Goal: Task Accomplishment & Management: Manage account settings

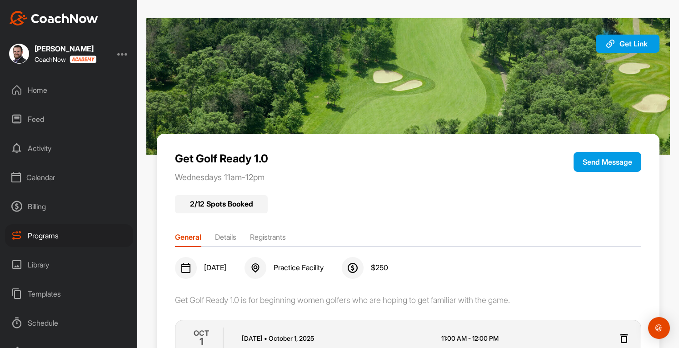
click at [53, 235] on div "Programs" at bounding box center [69, 235] width 128 height 23
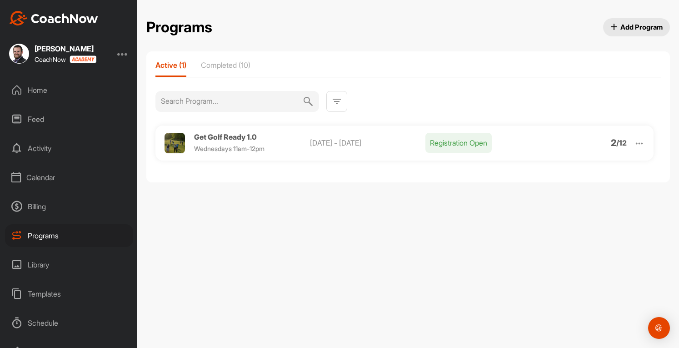
click at [639, 138] on img at bounding box center [639, 143] width 10 height 10
click at [567, 215] on li "Clone" at bounding box center [587, 214] width 112 height 15
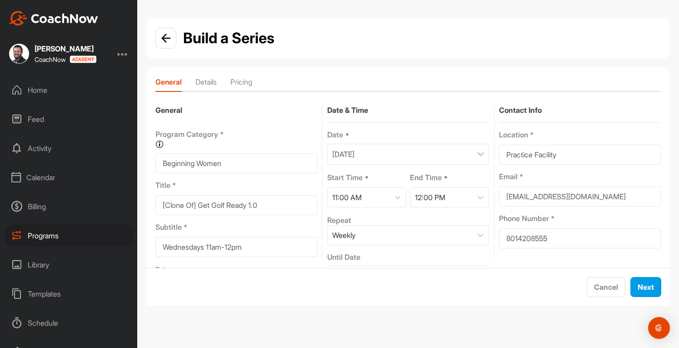
click at [400, 158] on div "October 1, 2025" at bounding box center [408, 154] width 162 height 21
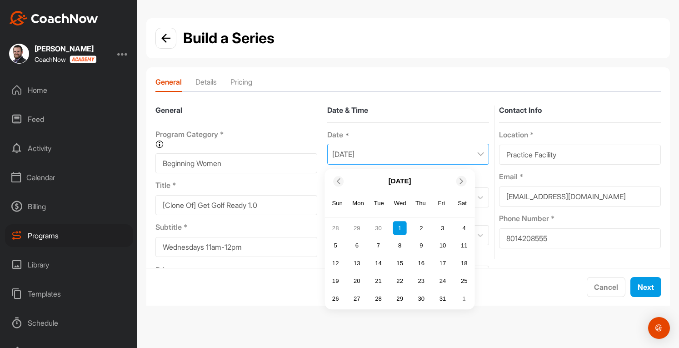
click at [400, 298] on div "29" at bounding box center [400, 299] width 14 height 14
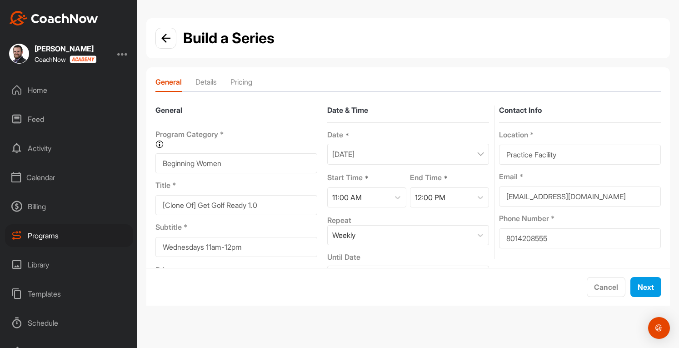
drag, startPoint x: 274, startPoint y: 206, endPoint x: 228, endPoint y: 207, distance: 45.9
click at [228, 207] on input "[Clone Of] Get Golf Ready 1.0" at bounding box center [236, 205] width 162 height 20
click at [202, 204] on input "[Clone Of] Get Golf Ready 1.0" at bounding box center [236, 205] width 162 height 20
drag, startPoint x: 200, startPoint y: 204, endPoint x: 155, endPoint y: 205, distance: 45.5
click at [155, 205] on form "General Program Category * Organize your programs into categories for custom re…" at bounding box center [408, 182] width 524 height 172
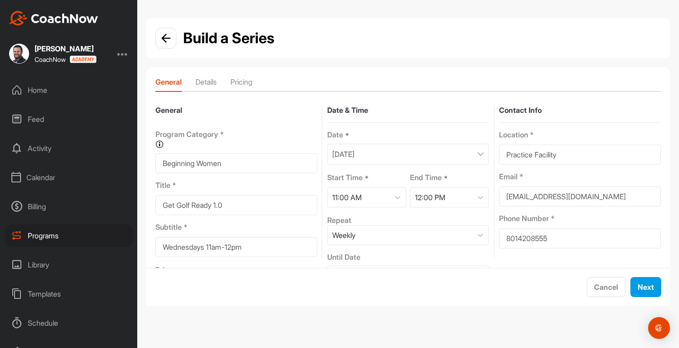
click at [246, 205] on input "Get Golf Ready 1.0" at bounding box center [236, 205] width 162 height 20
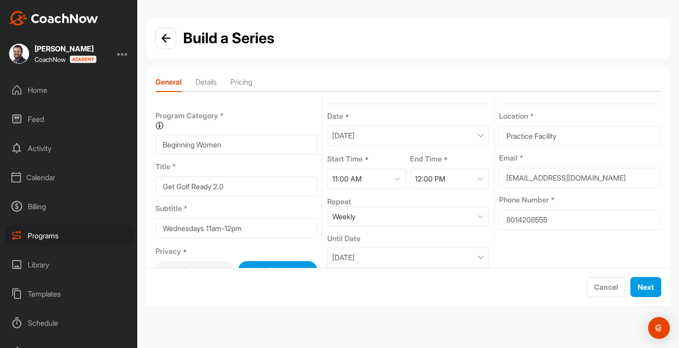
scroll to position [29, 0]
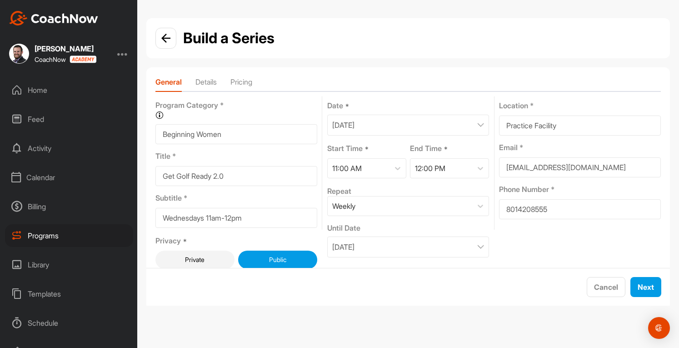
type input "Get Golf Ready 2.0"
click at [445, 248] on div "November 29, 2025" at bounding box center [408, 246] width 162 height 21
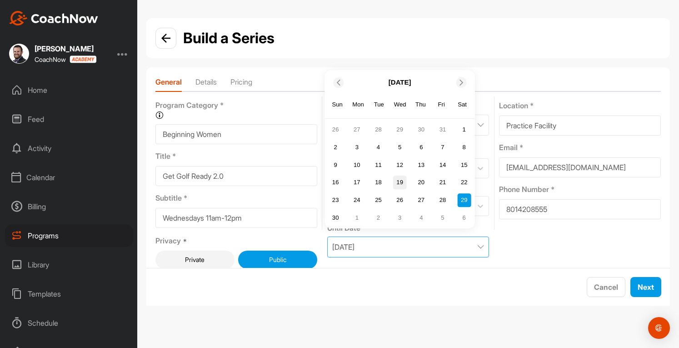
click at [402, 180] on div "19" at bounding box center [400, 182] width 14 height 14
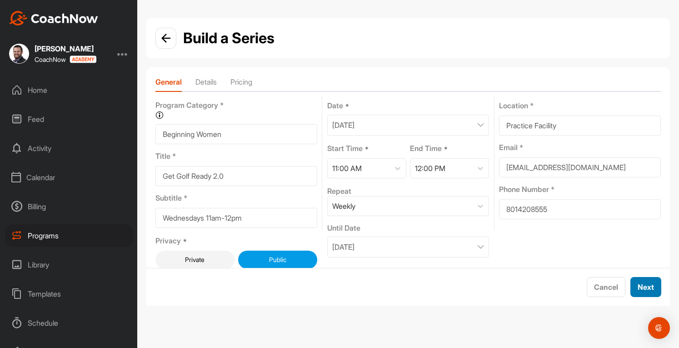
click at [644, 290] on span "Next" at bounding box center [646, 286] width 16 height 9
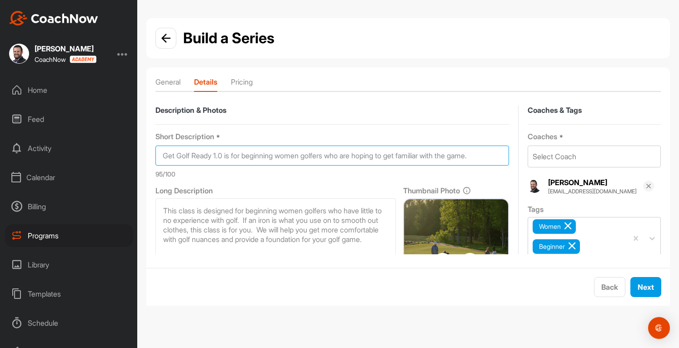
drag, startPoint x: 216, startPoint y: 156, endPoint x: 228, endPoint y: 155, distance: 12.3
click at [216, 156] on input "Get Golf Ready 1.0 is for beginning women golfers who are hoping to get familia…" at bounding box center [332, 155] width 354 height 20
drag, startPoint x: 411, startPoint y: 154, endPoint x: 493, endPoint y: 154, distance: 81.8
click at [493, 154] on input "Get Golf Ready 2.0 is for beginning women golfers who are hoping to get familia…" at bounding box center [332, 155] width 354 height 20
click at [267, 156] on input "Get Golf Ready 2.0 is for beginning women golfers who are hoping to get familia…" at bounding box center [332, 155] width 354 height 20
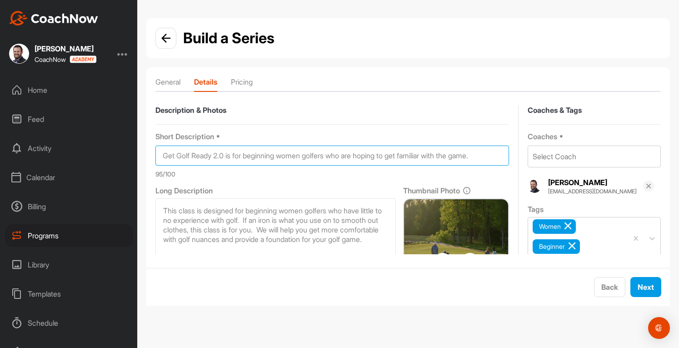
drag, startPoint x: 493, startPoint y: 156, endPoint x: 400, endPoint y: 155, distance: 92.7
click at [400, 155] on input "Get Golf Ready 2.0 is for beginning women golfers who are hoping to get familia…" at bounding box center [332, 155] width 354 height 20
drag, startPoint x: 161, startPoint y: 154, endPoint x: 509, endPoint y: 166, distance: 347.9
click at [509, 166] on div "Description & Photos Short Description * Get Golf Ready 2.0 is for beginning wo…" at bounding box center [407, 288] width 505 height 367
paste input
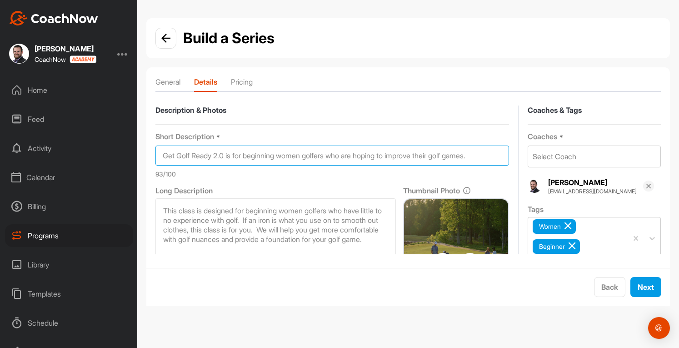
type input "Get Golf Ready 2.0 is for beginning women golfers who are hoping to improve the…"
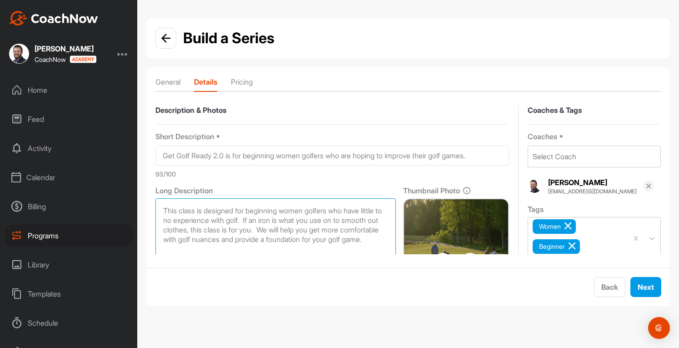
drag, startPoint x: 161, startPoint y: 208, endPoint x: 218, endPoint y: 245, distance: 68.0
click at [218, 245] on textarea "This class is designed for beginning women golfers who have little to no experi…" at bounding box center [275, 261] width 240 height 127
paste textarea "women golfers who have some experience but are looking to increase their skills…"
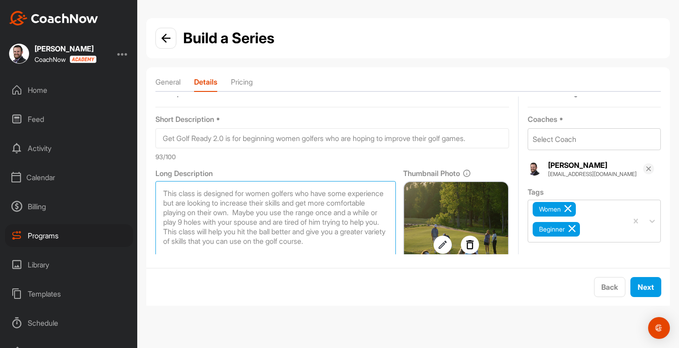
click at [289, 253] on textarea "This class is designed for women golfers who have some experience but are looki…" at bounding box center [275, 244] width 240 height 127
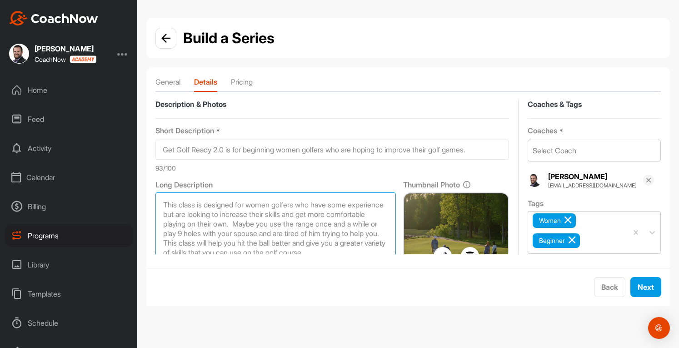
scroll to position [0, 0]
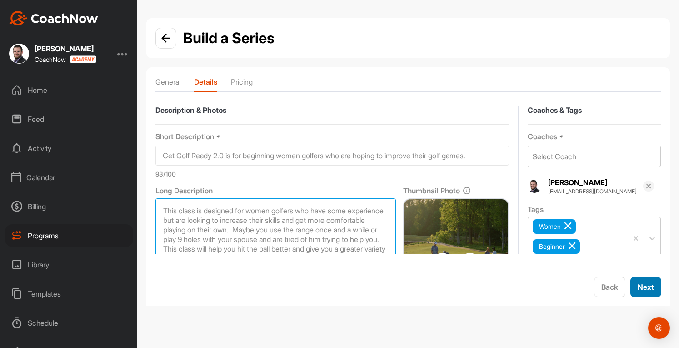
type textarea "This class is designed for women golfers who have some experience but are looki…"
click at [654, 284] on span "Next" at bounding box center [646, 286] width 16 height 9
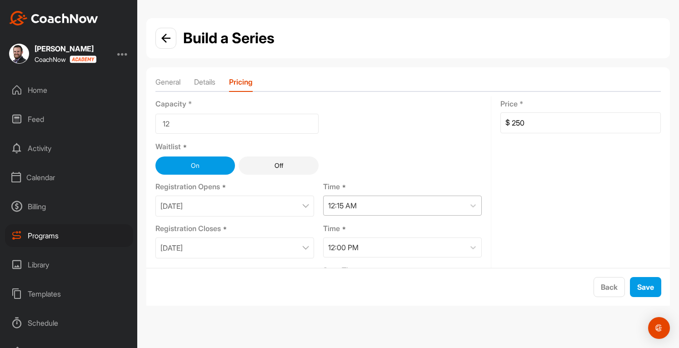
scroll to position [45, 0]
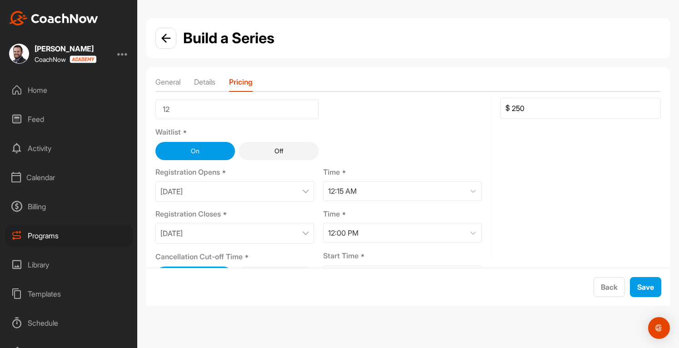
click at [285, 234] on div "September 30, 2025" at bounding box center [234, 233] width 159 height 21
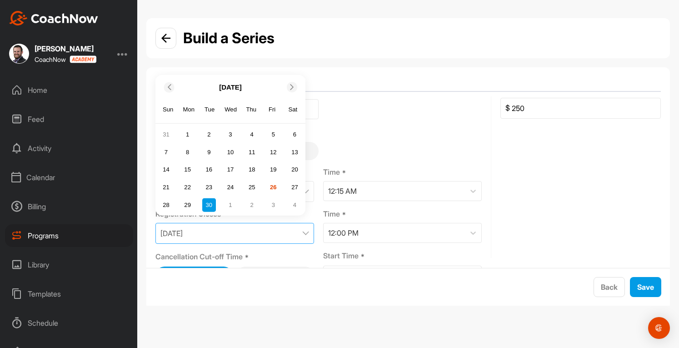
click at [293, 88] on icon at bounding box center [292, 87] width 6 height 6
click at [190, 204] on div "27" at bounding box center [188, 205] width 14 height 14
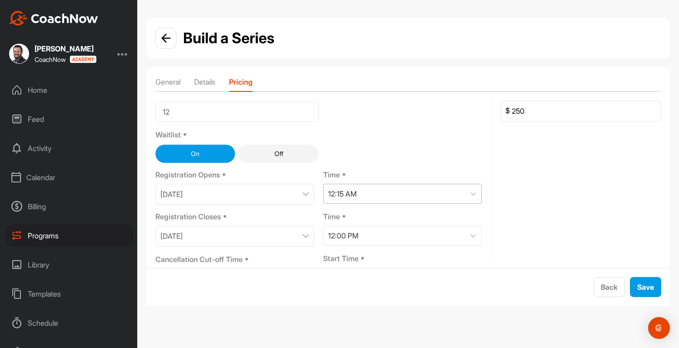
scroll to position [71, 0]
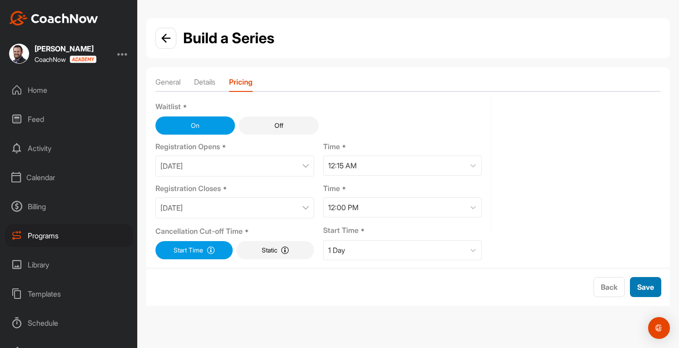
click at [647, 288] on span "Save" at bounding box center [645, 286] width 17 height 9
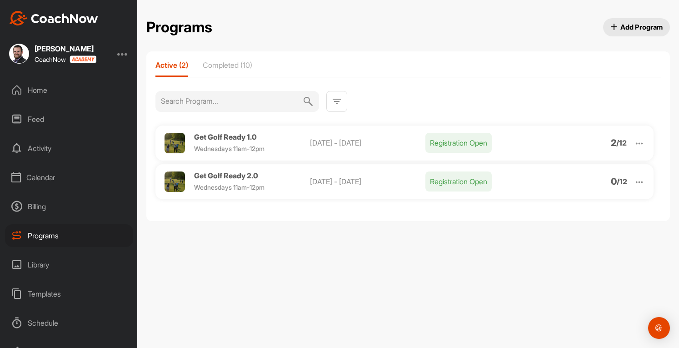
click at [48, 182] on div "Calendar" at bounding box center [69, 177] width 128 height 23
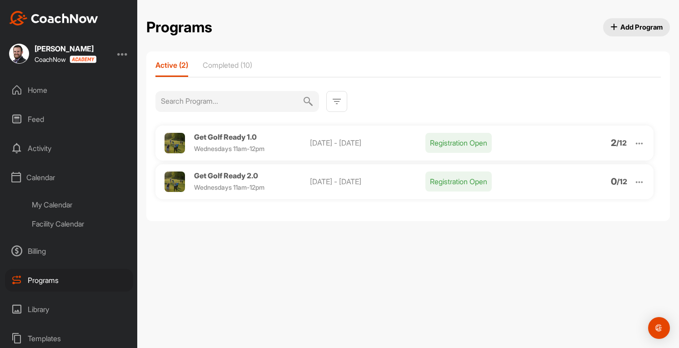
click at [59, 200] on div "My Calendar" at bounding box center [79, 204] width 108 height 19
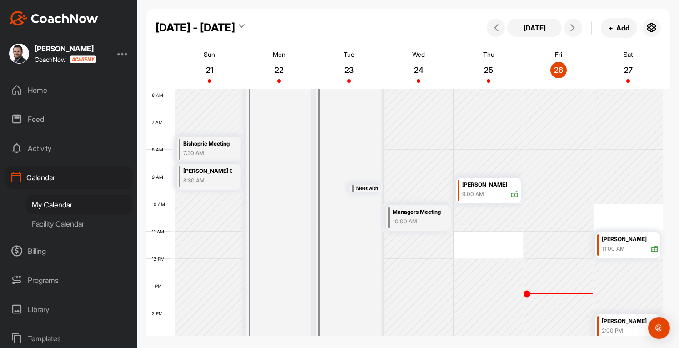
scroll to position [203, 0]
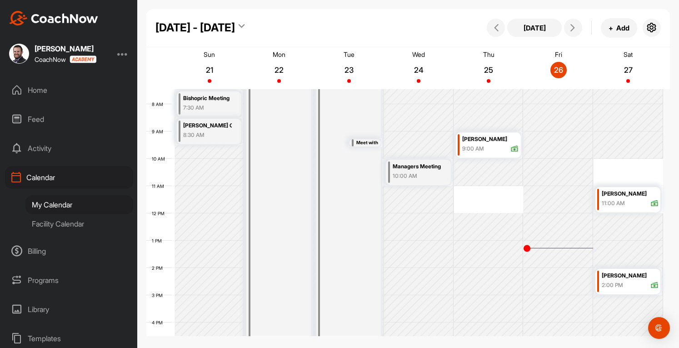
drag, startPoint x: 624, startPoint y: 201, endPoint x: 624, endPoint y: 261, distance: 60.0
click at [620, 199] on div "11:00 AM" at bounding box center [613, 203] width 23 height 8
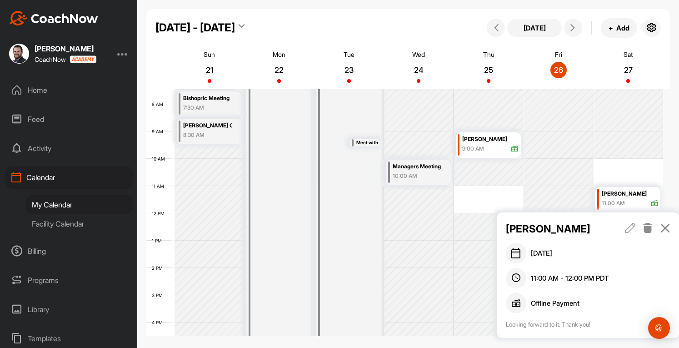
click at [630, 227] on icon at bounding box center [630, 228] width 10 height 10
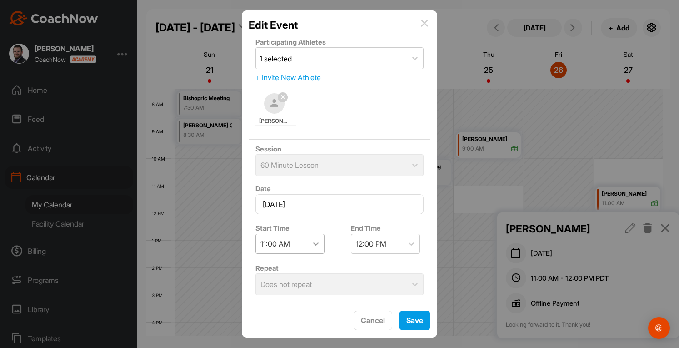
click at [317, 240] on icon at bounding box center [315, 243] width 9 height 9
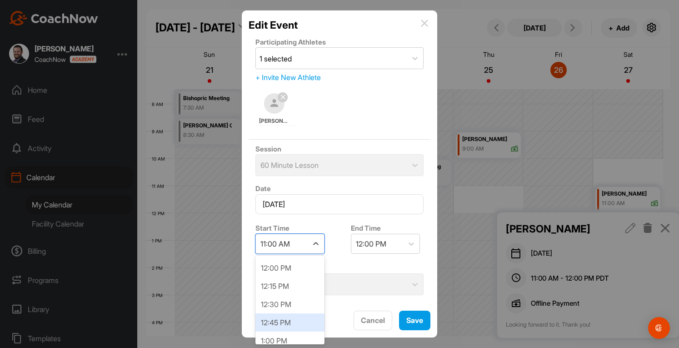
scroll to position [917, 0]
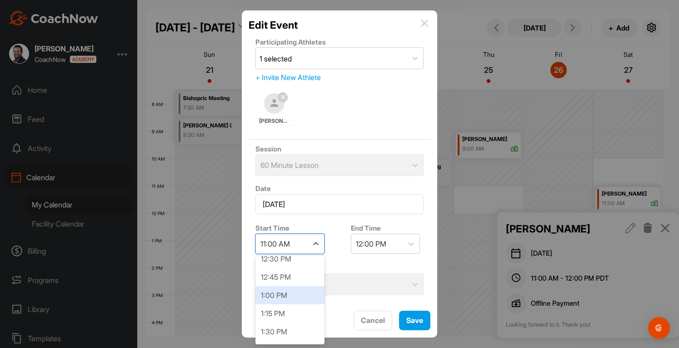
click at [285, 296] on div "1:00 PM" at bounding box center [289, 295] width 69 height 18
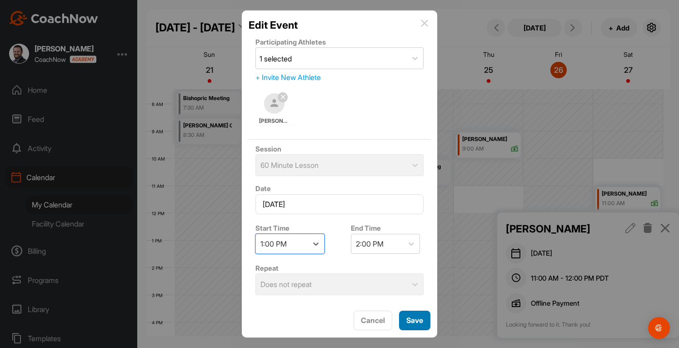
click at [415, 319] on span "Save" at bounding box center [414, 319] width 17 height 9
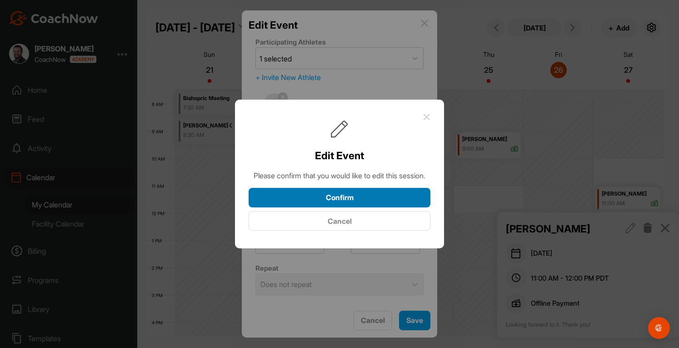
click at [383, 206] on button "Confirm" at bounding box center [340, 198] width 182 height 20
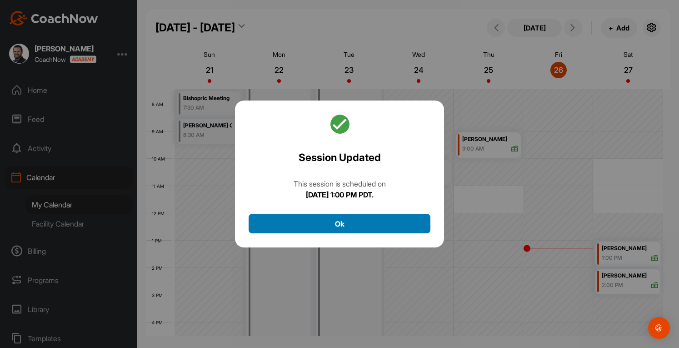
click at [414, 220] on button "Ok" at bounding box center [340, 224] width 182 height 20
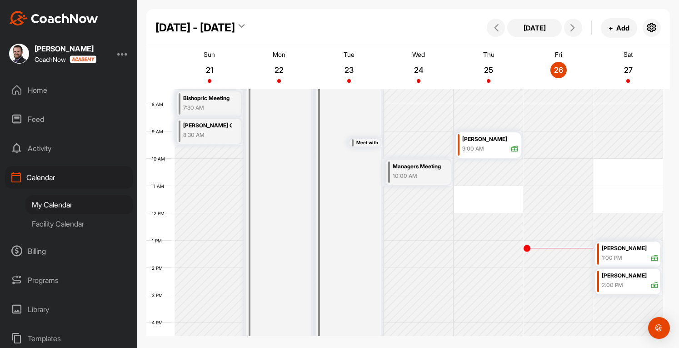
click at [626, 171] on div "12 AM 1 AM 2 AM 3 AM 4 AM 5 AM 6 AM 7 AM 8 AM 9 AM 10 AM 11 AM 12 PM 1 PM 2 PM …" at bounding box center [404, 213] width 517 height 655
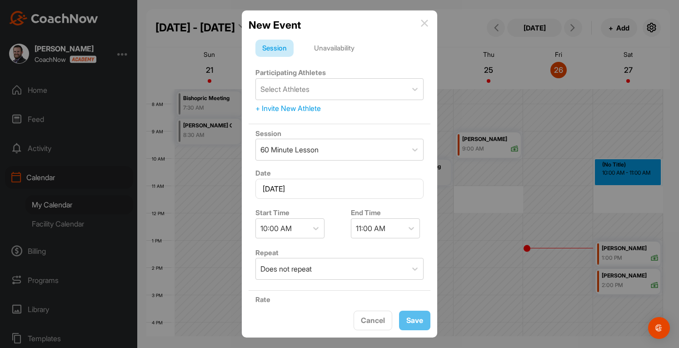
click at [341, 45] on div "Unavailability" at bounding box center [334, 48] width 54 height 17
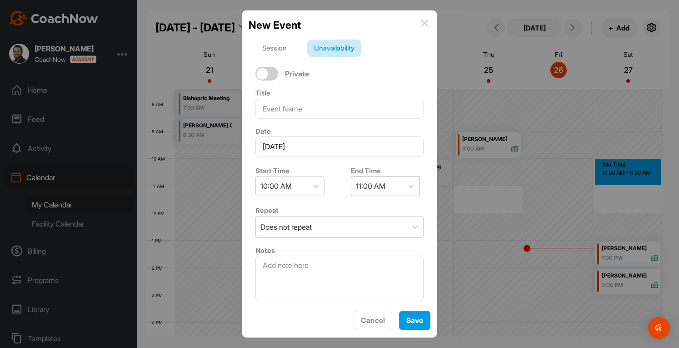
click at [385, 188] on div "11:00 AM" at bounding box center [377, 185] width 52 height 19
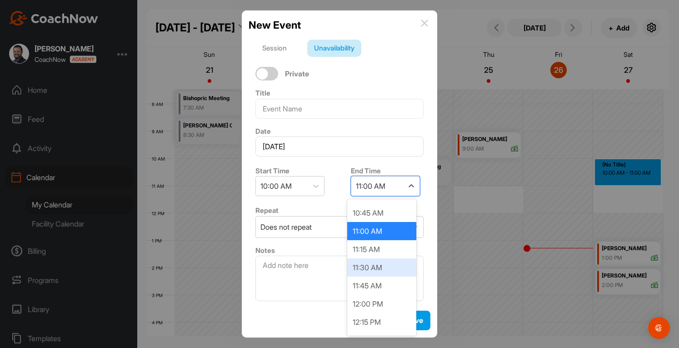
scroll to position [45, 0]
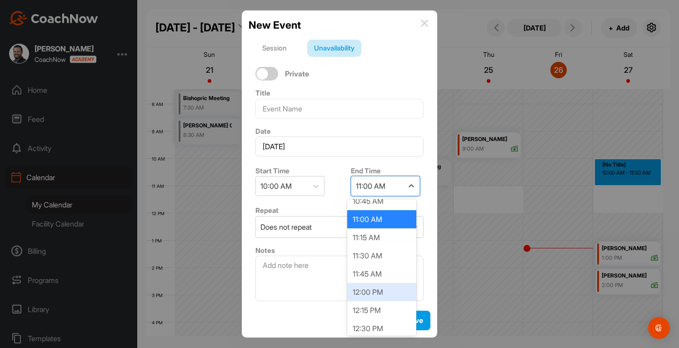
click at [371, 290] on div "12:00 PM" at bounding box center [381, 292] width 69 height 18
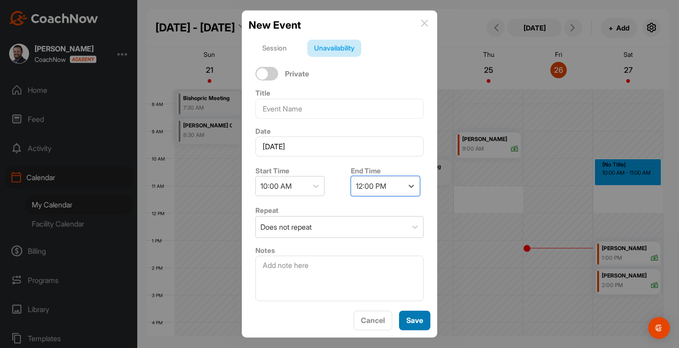
click at [406, 315] on div "Save" at bounding box center [414, 320] width 17 height 11
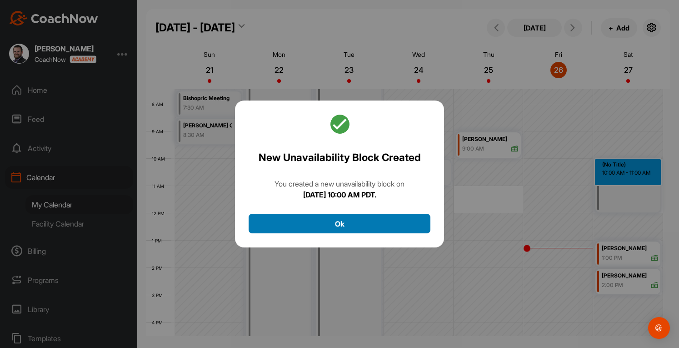
click at [373, 221] on button "Ok" at bounding box center [340, 224] width 182 height 20
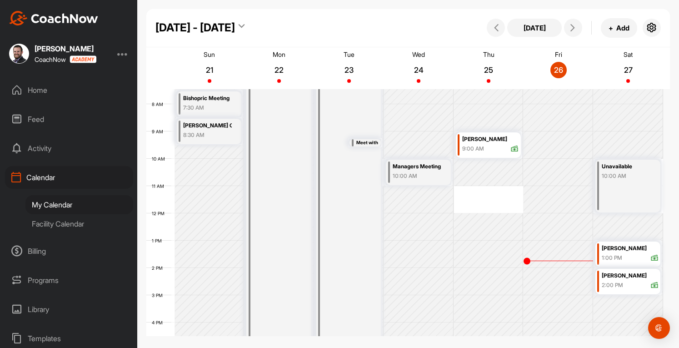
click at [50, 280] on div "Programs" at bounding box center [69, 280] width 128 height 23
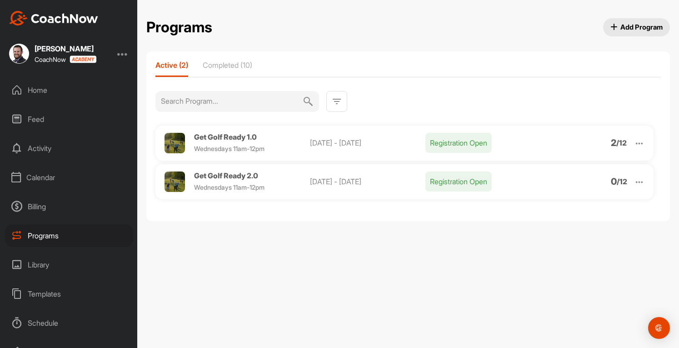
scroll to position [73, 0]
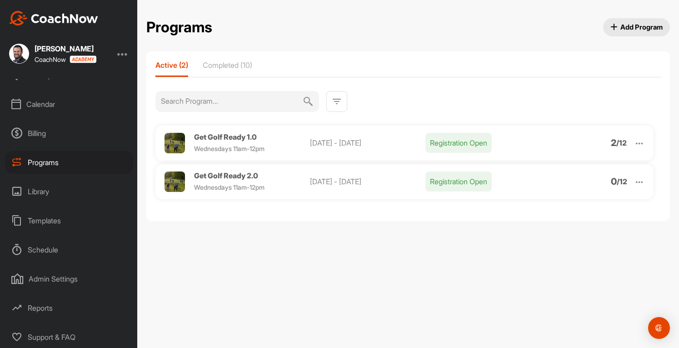
click at [49, 279] on div "Admin Settings" at bounding box center [69, 278] width 128 height 23
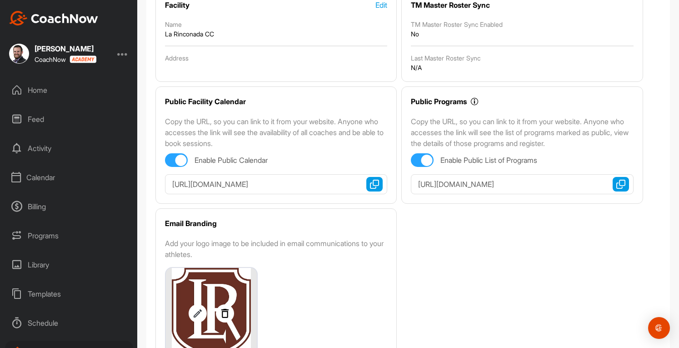
scroll to position [113, 0]
click at [502, 187] on input "https://app.coachnow.io/public/programs?facilityId=1f8cbd2ade0465820a10c0289c" at bounding box center [522, 185] width 222 height 20
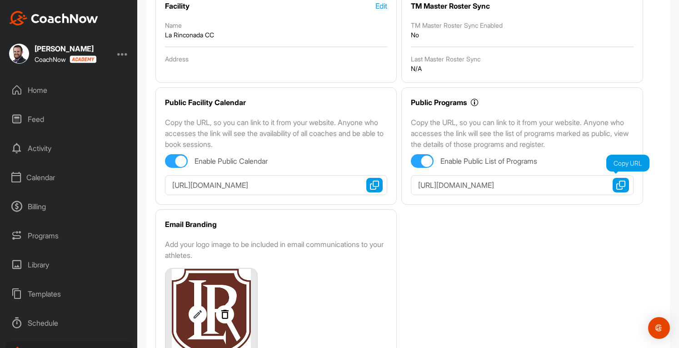
click at [616, 182] on img "button" at bounding box center [620, 184] width 9 height 9
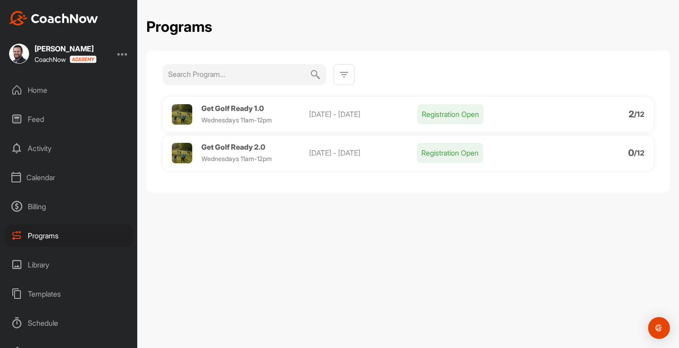
click at [124, 55] on div at bounding box center [122, 53] width 11 height 11
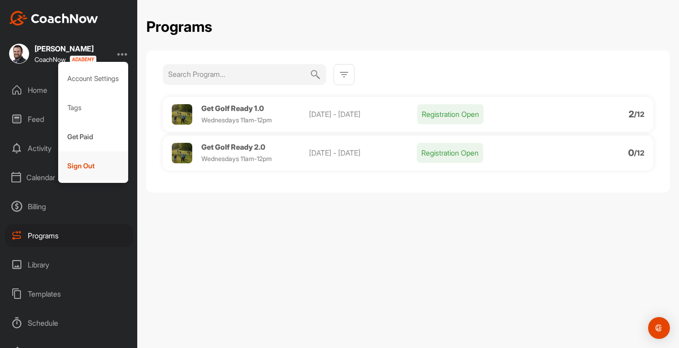
click at [88, 168] on div "Sign Out" at bounding box center [93, 165] width 70 height 29
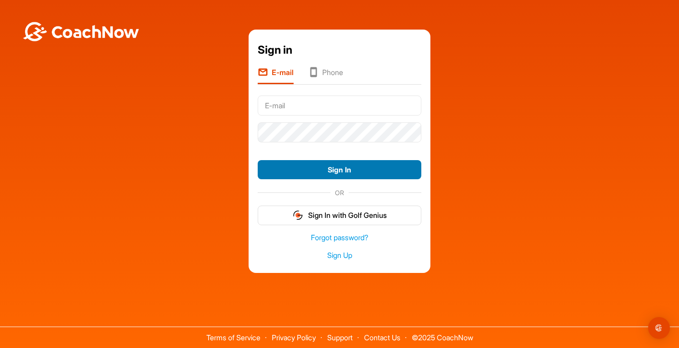
type input "[EMAIL_ADDRESS][DOMAIN_NAME]"
click at [348, 172] on button "Sign In" at bounding box center [340, 170] width 164 height 20
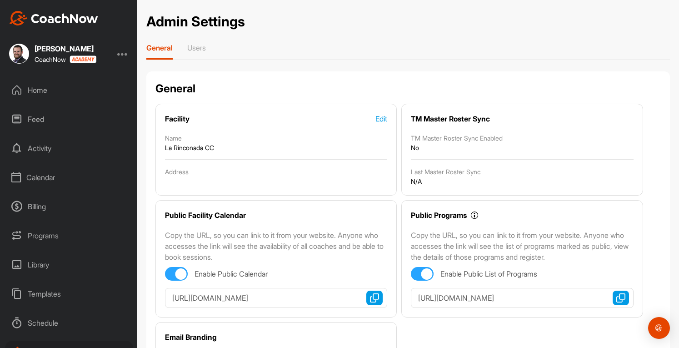
click at [44, 233] on div "Programs" at bounding box center [69, 235] width 128 height 23
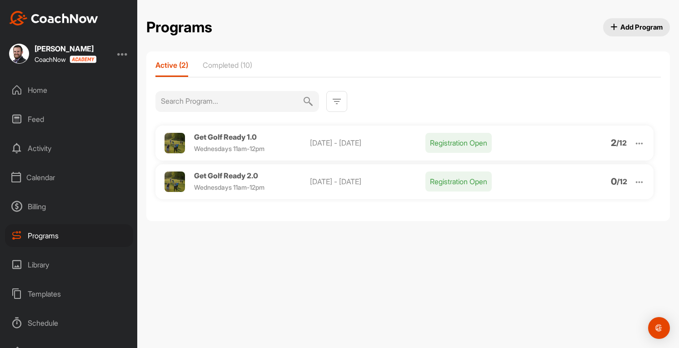
click at [641, 142] on img at bounding box center [639, 143] width 10 height 10
click at [556, 165] on li "View" at bounding box center [587, 167] width 112 height 15
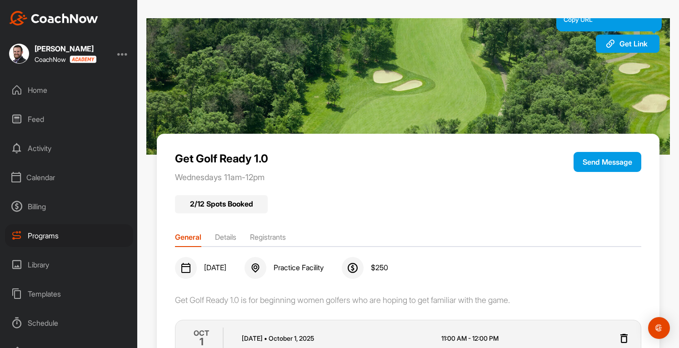
click at [620, 44] on span "Get Link" at bounding box center [634, 43] width 28 height 9
click at [56, 237] on div "Programs" at bounding box center [69, 235] width 128 height 23
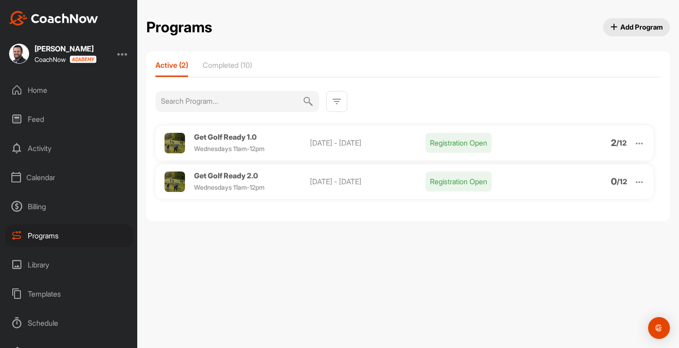
click at [636, 179] on img at bounding box center [639, 182] width 10 height 10
click at [560, 203] on li "View" at bounding box center [587, 205] width 112 height 15
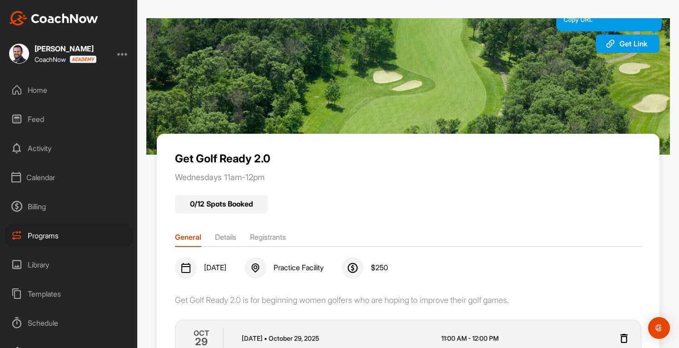
click at [623, 42] on span "Get Link" at bounding box center [634, 43] width 28 height 9
